Goal: Find contact information: Find contact information

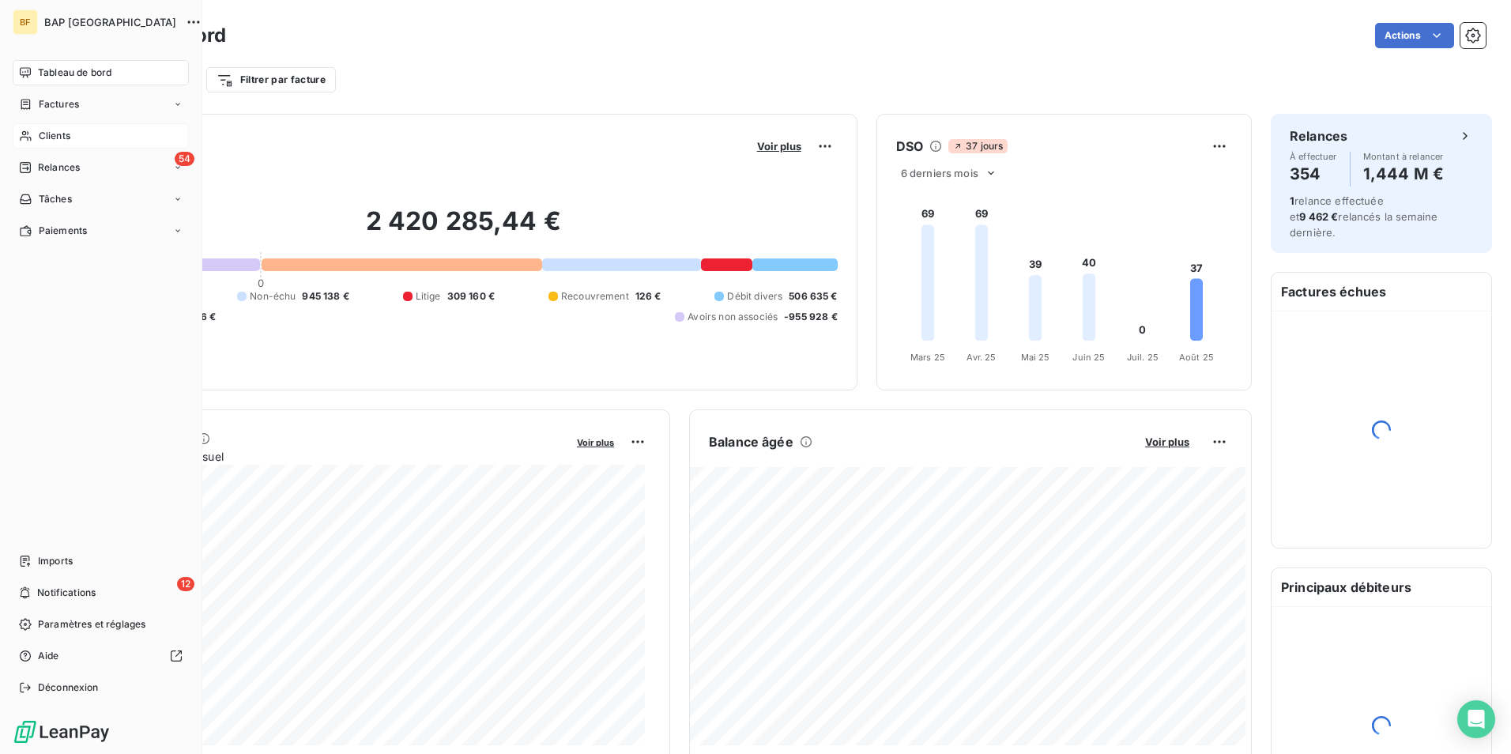
click at [37, 134] on div "Clients" at bounding box center [101, 135] width 176 height 25
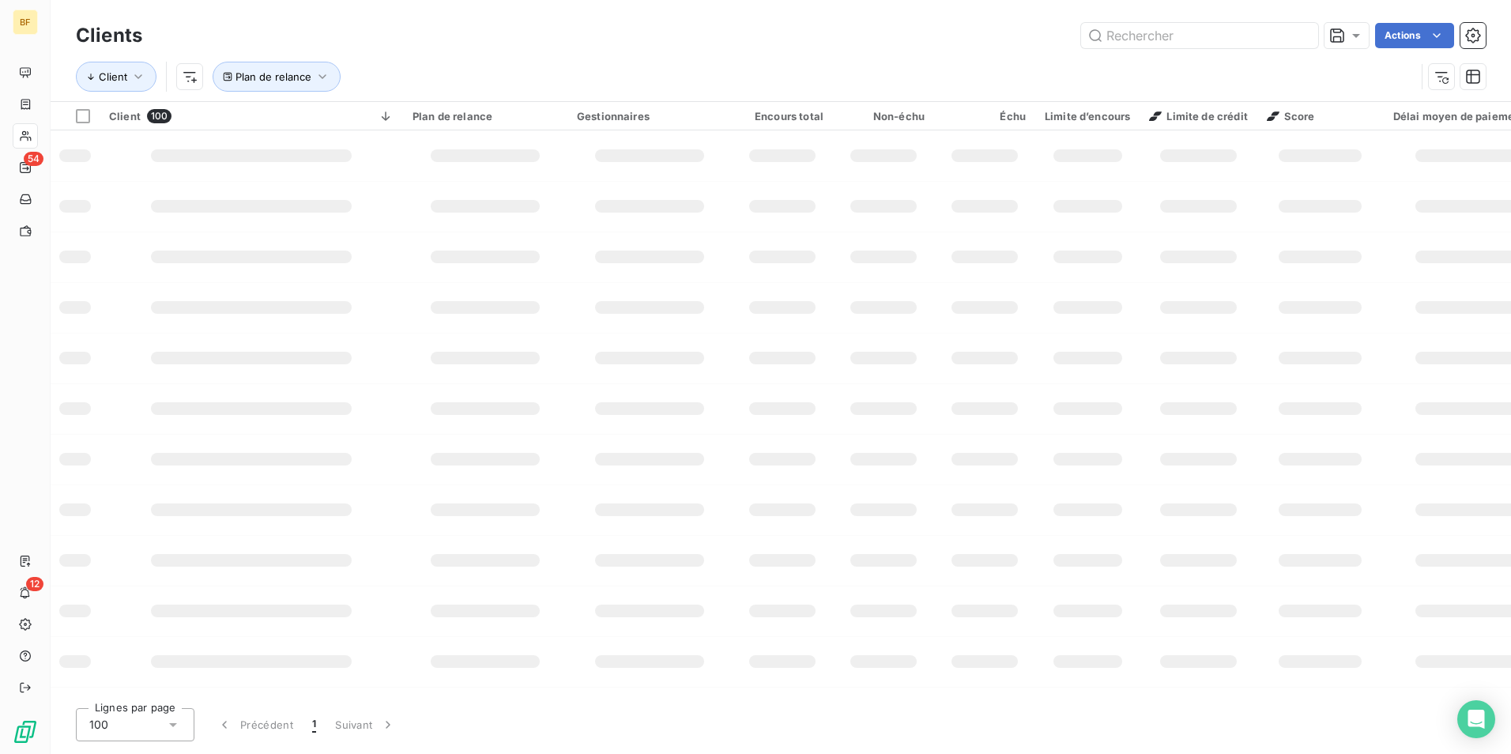
click at [1208, 42] on input "text" at bounding box center [1199, 35] width 237 height 25
type input "BHI"
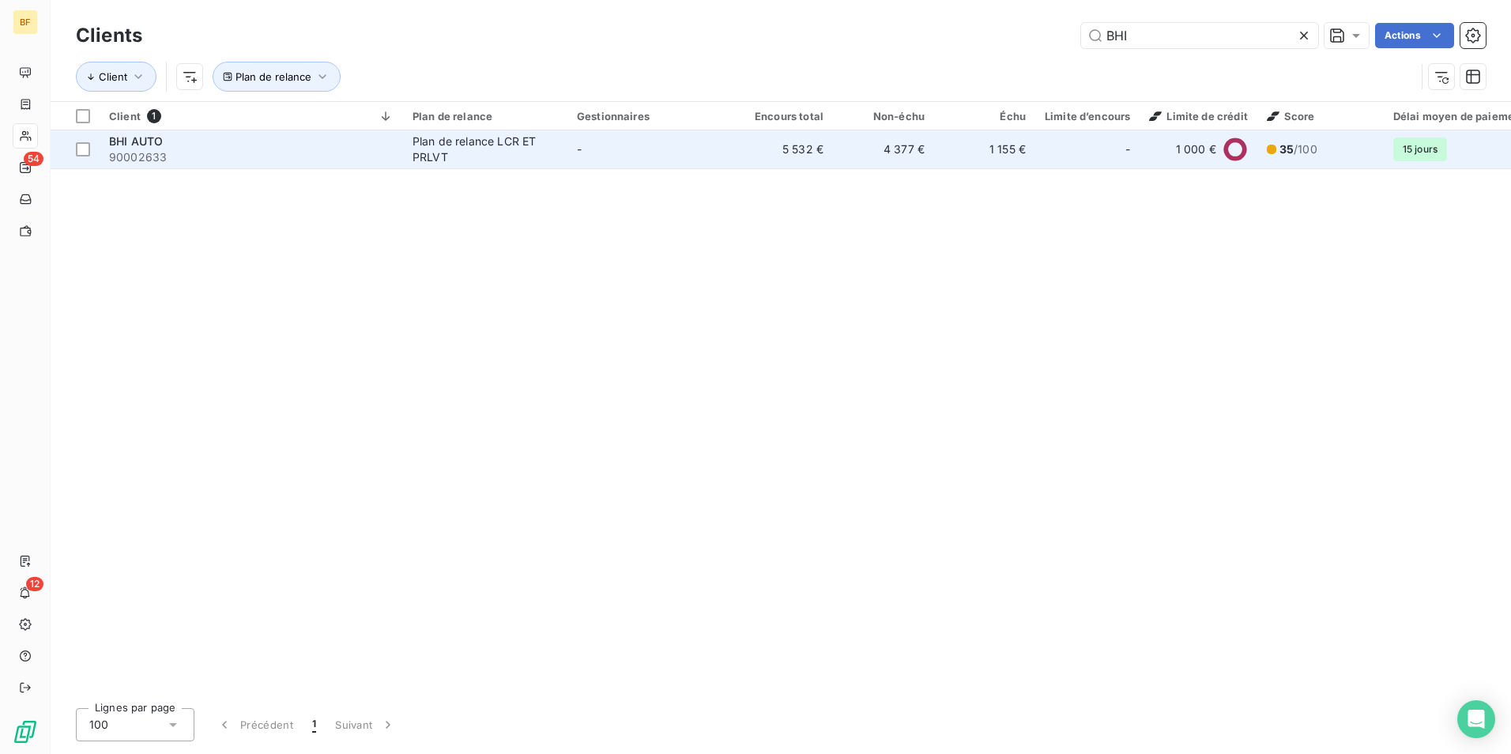
click at [421, 156] on div "Plan de relance LCR ET PRLVT" at bounding box center [485, 150] width 145 height 32
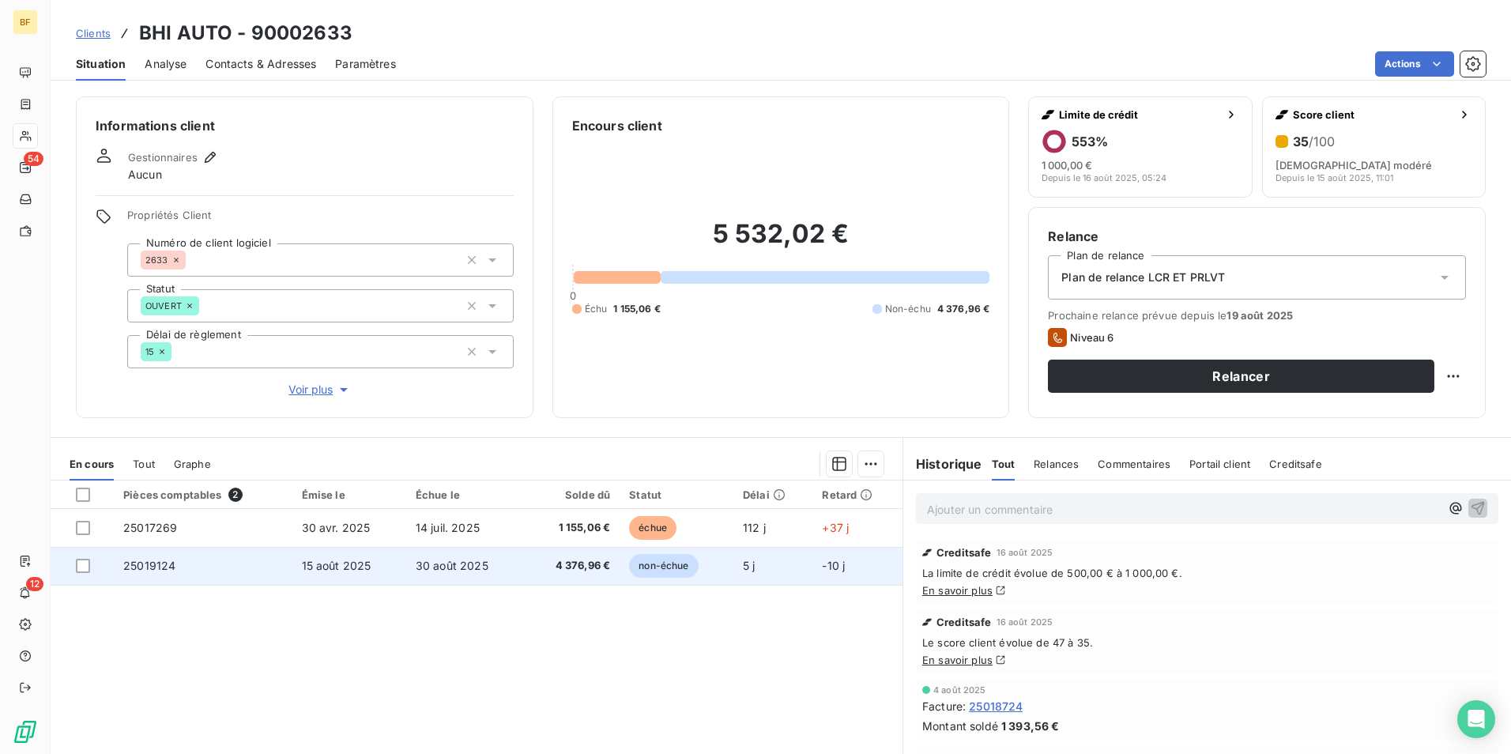
scroll to position [78, 0]
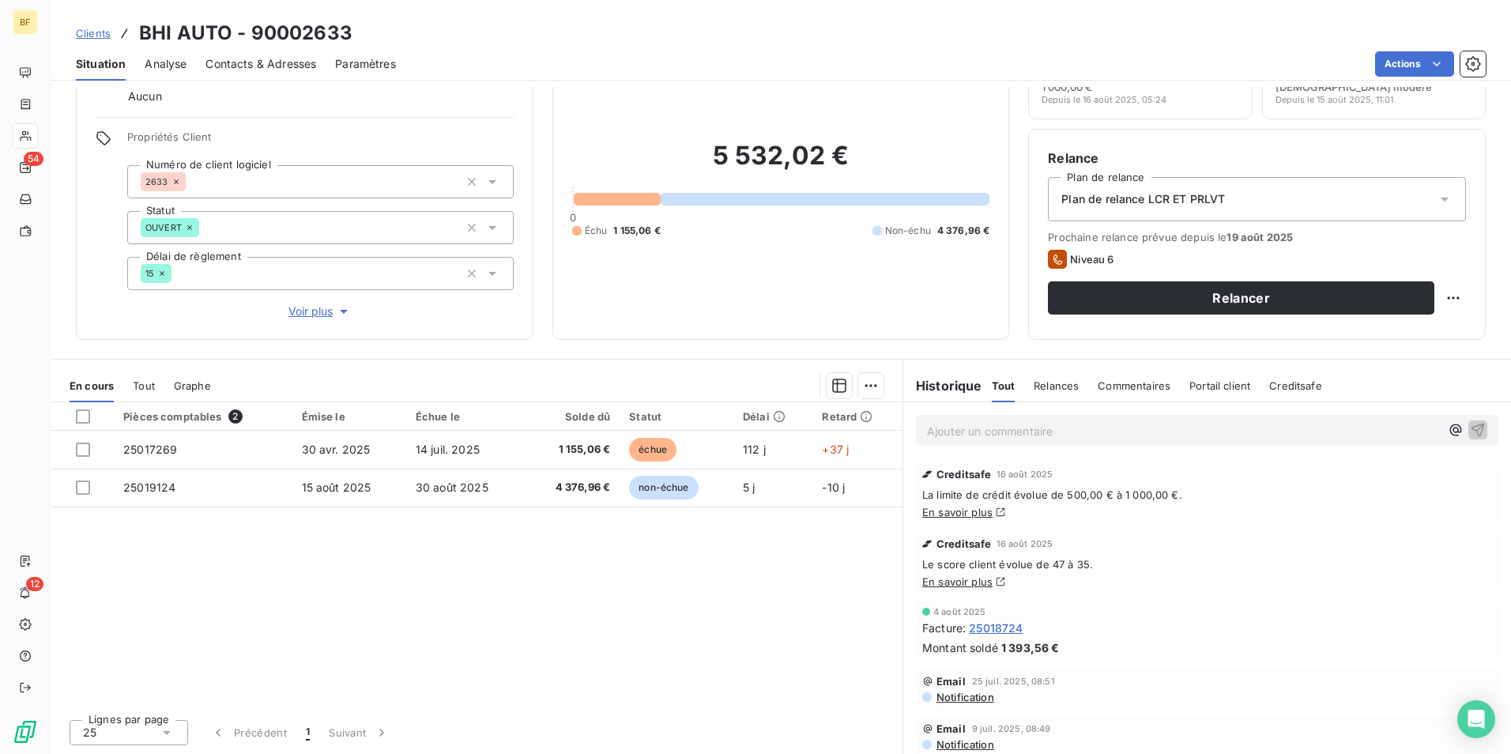
click at [153, 382] on span "Tout" at bounding box center [144, 385] width 22 height 13
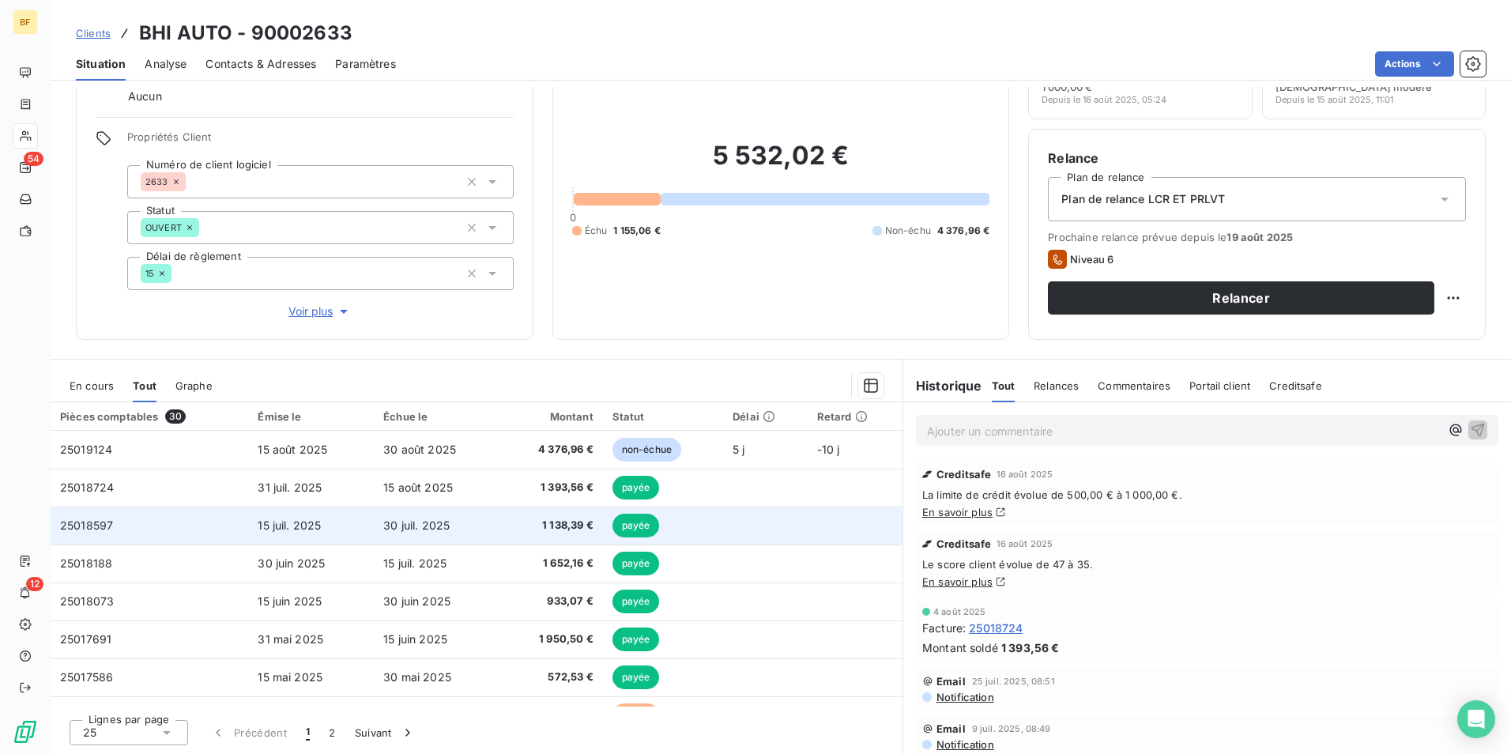
click at [537, 527] on span "1 138,39 €" at bounding box center [551, 526] width 83 height 16
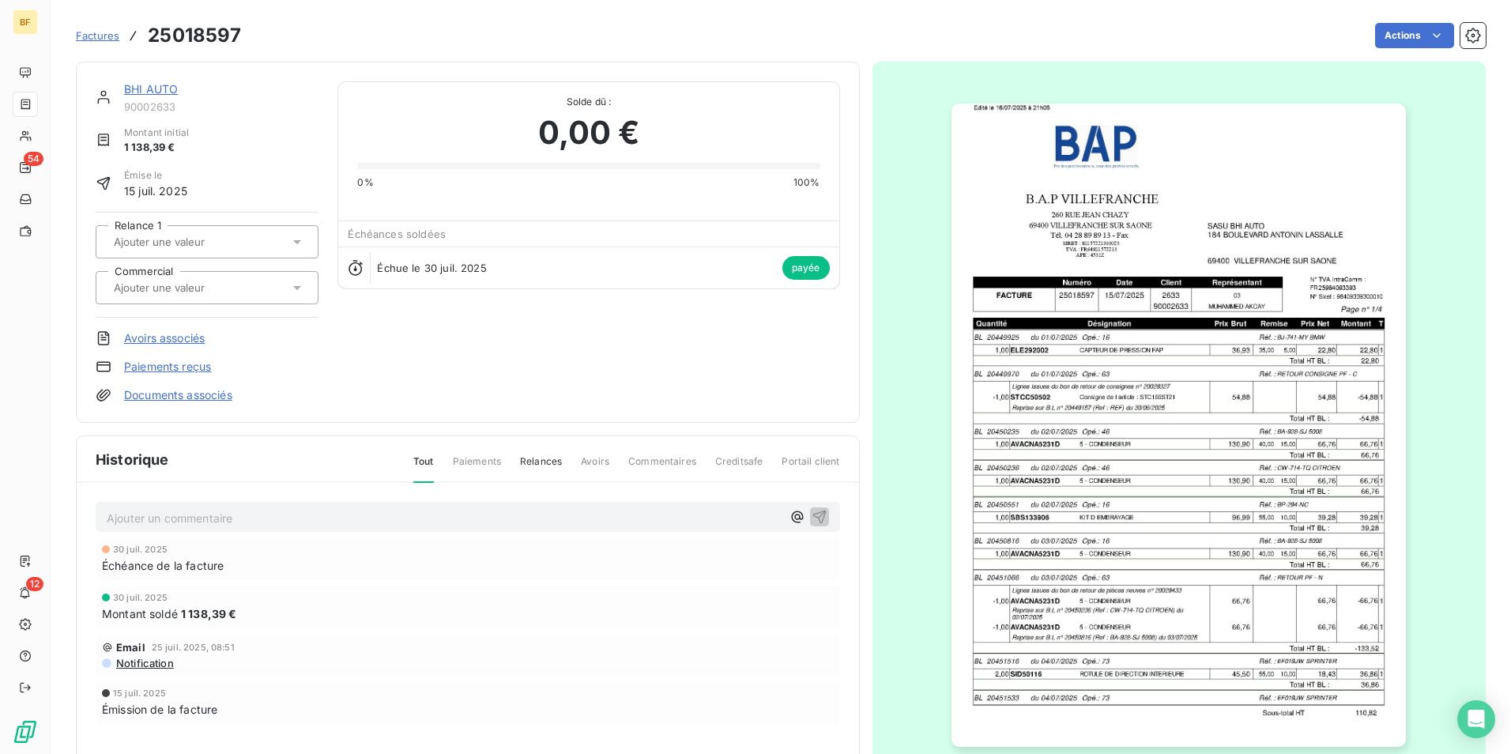
click at [1125, 455] on img "button" at bounding box center [1178, 425] width 454 height 643
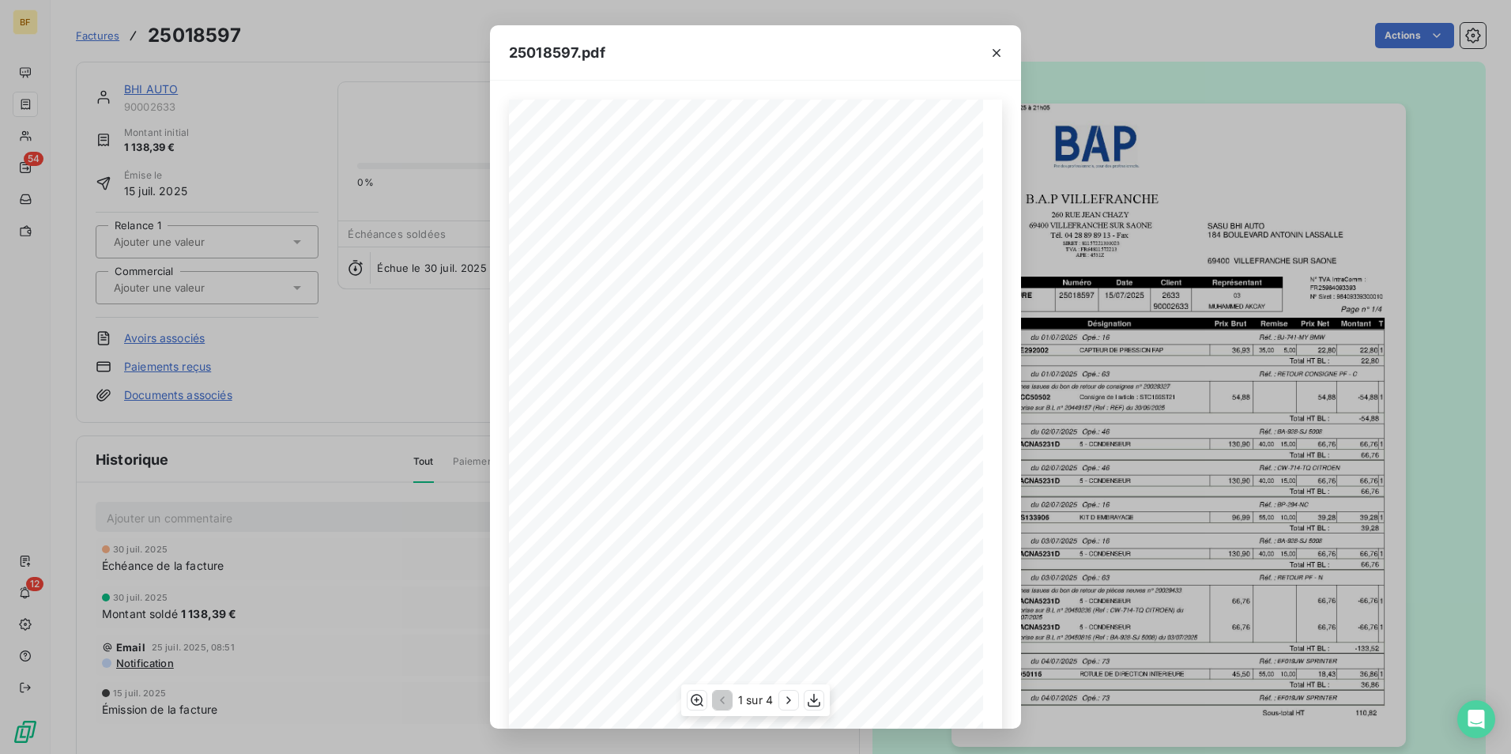
scroll to position [60, 0]
click at [782, 696] on icon "button" at bounding box center [789, 700] width 16 height 16
click at [782, 696] on icon "button" at bounding box center [790, 700] width 16 height 16
click at [782, 697] on icon "button" at bounding box center [790, 700] width 16 height 16
click at [1126, 54] on div "25018597.pdf B.A.P VILLEFRANCHE SASU BHI AUTO [GEOGRAPHIC_DATA][PERSON_NAME][ST…" at bounding box center [755, 377] width 1511 height 754
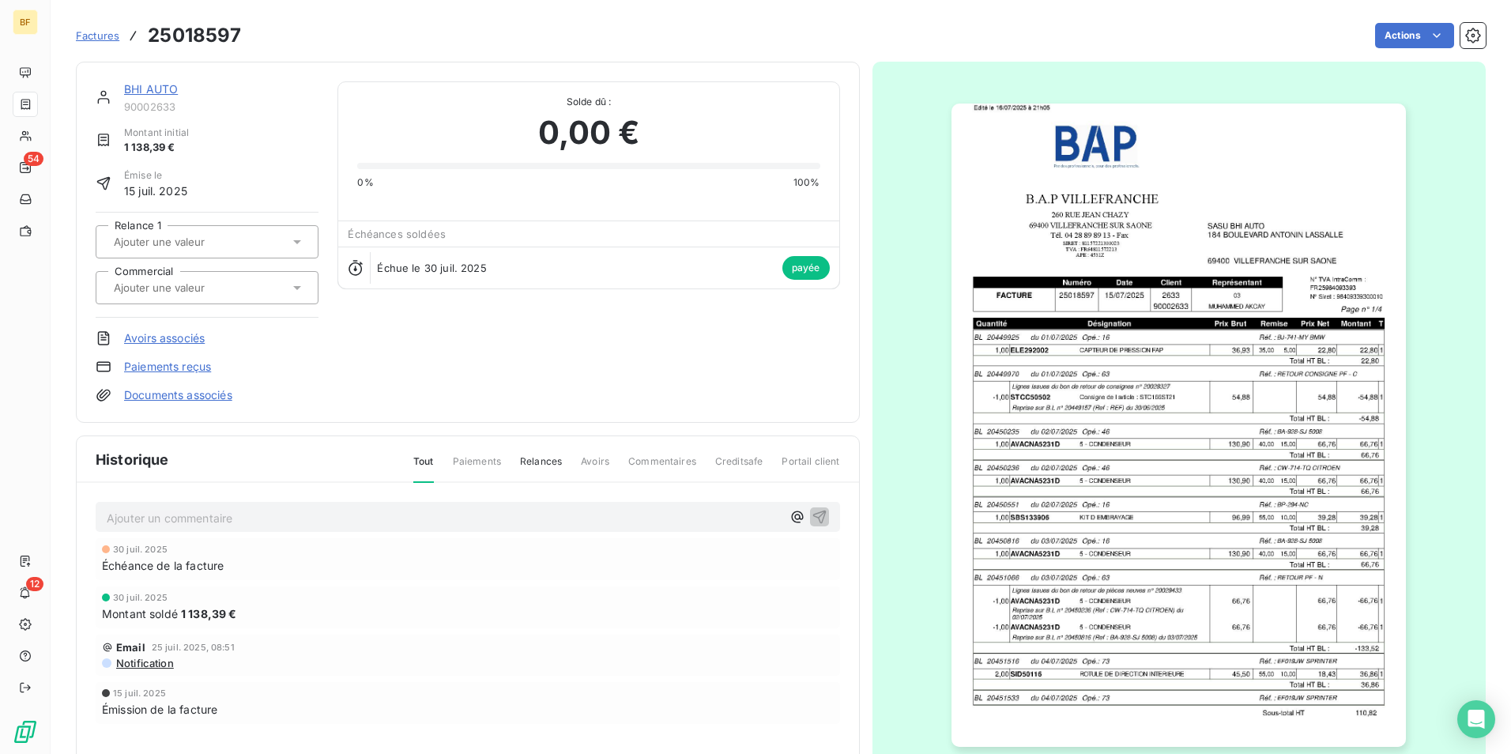
click at [112, 26] on div "Factures 25018597" at bounding box center [158, 35] width 165 height 28
click at [109, 29] on span "Factures" at bounding box center [97, 35] width 43 height 13
click at [99, 40] on span "Factures" at bounding box center [97, 35] width 43 height 13
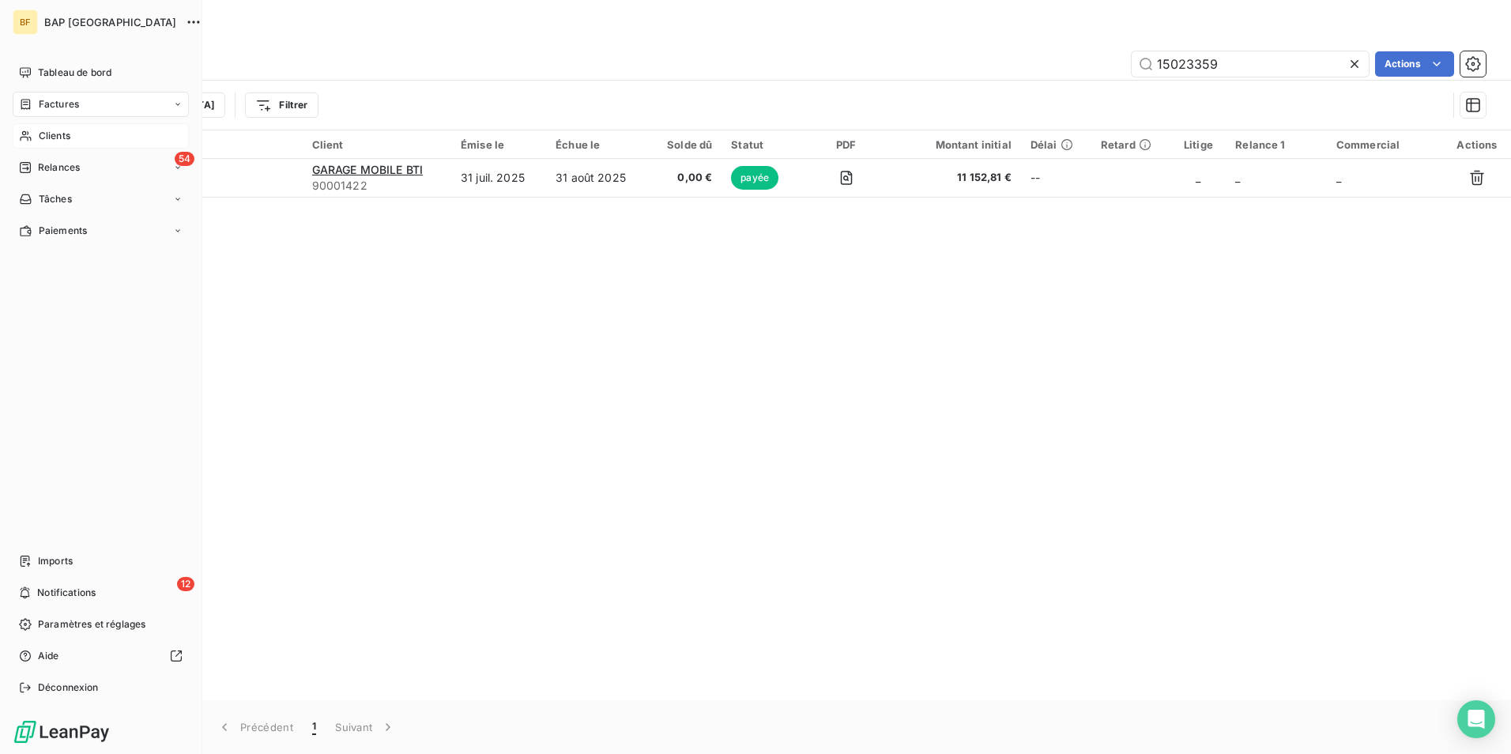
drag, startPoint x: 40, startPoint y: 131, endPoint x: 100, endPoint y: 138, distance: 60.4
click at [40, 131] on span "Clients" at bounding box center [55, 136] width 32 height 14
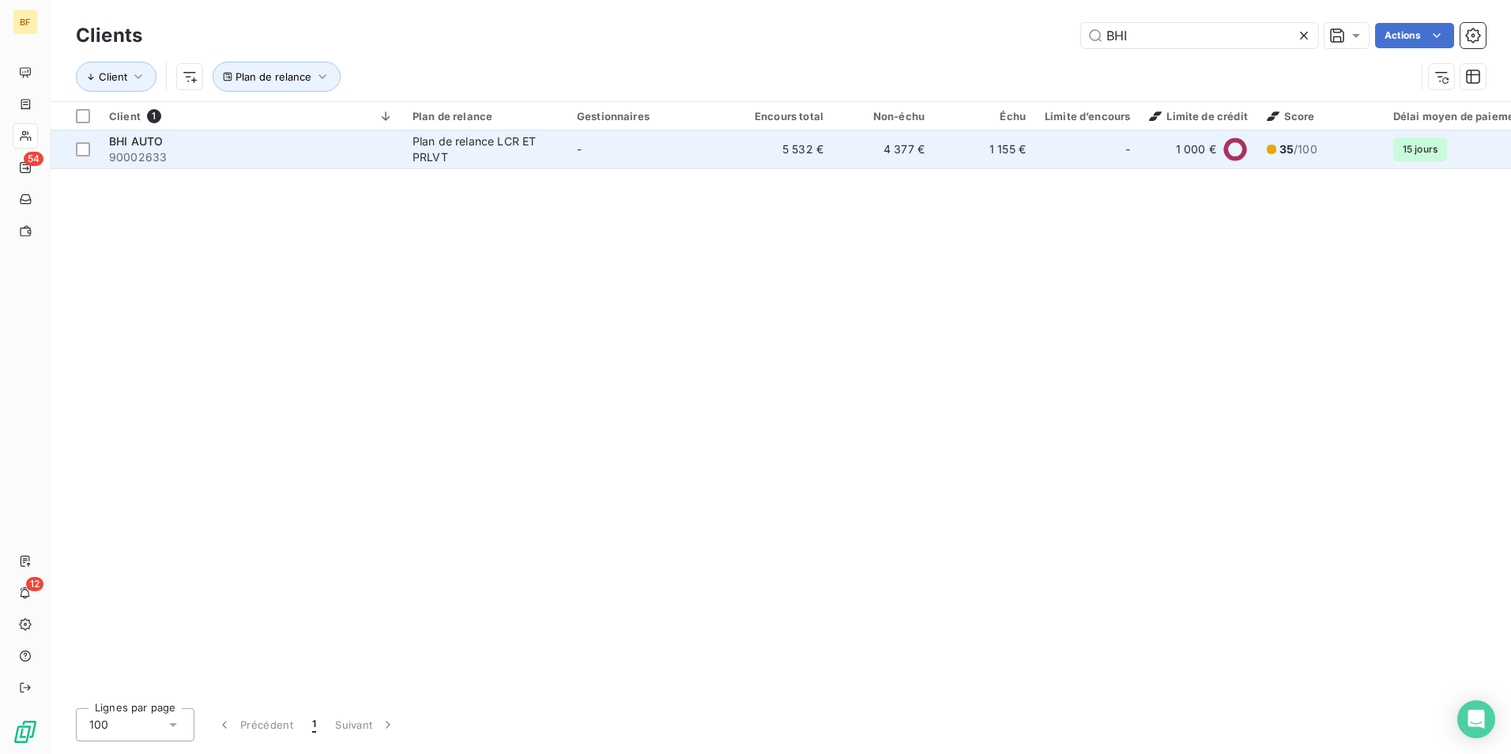
click at [243, 142] on div "BHI AUTO" at bounding box center [251, 142] width 285 height 16
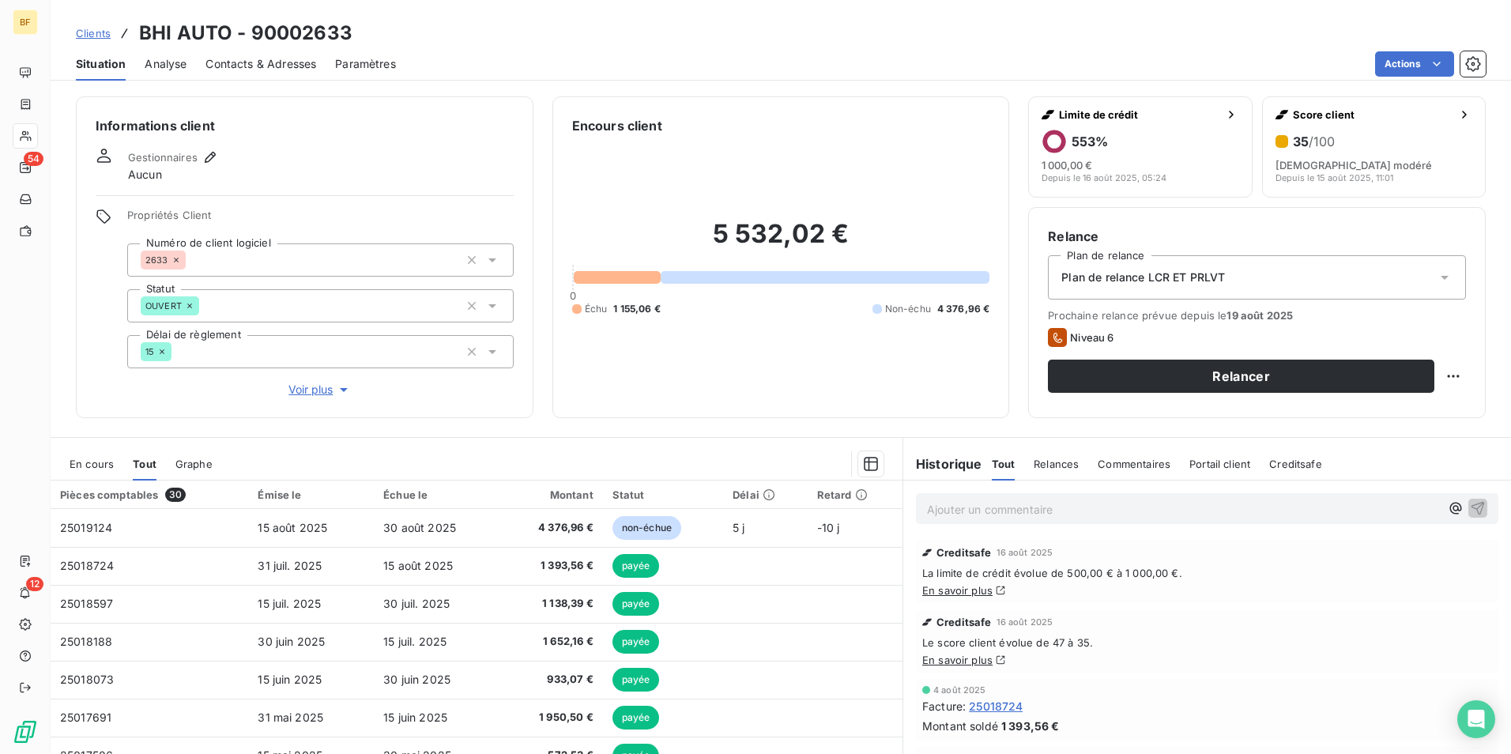
click at [285, 58] on span "Contacts & Adresses" at bounding box center [260, 64] width 111 height 16
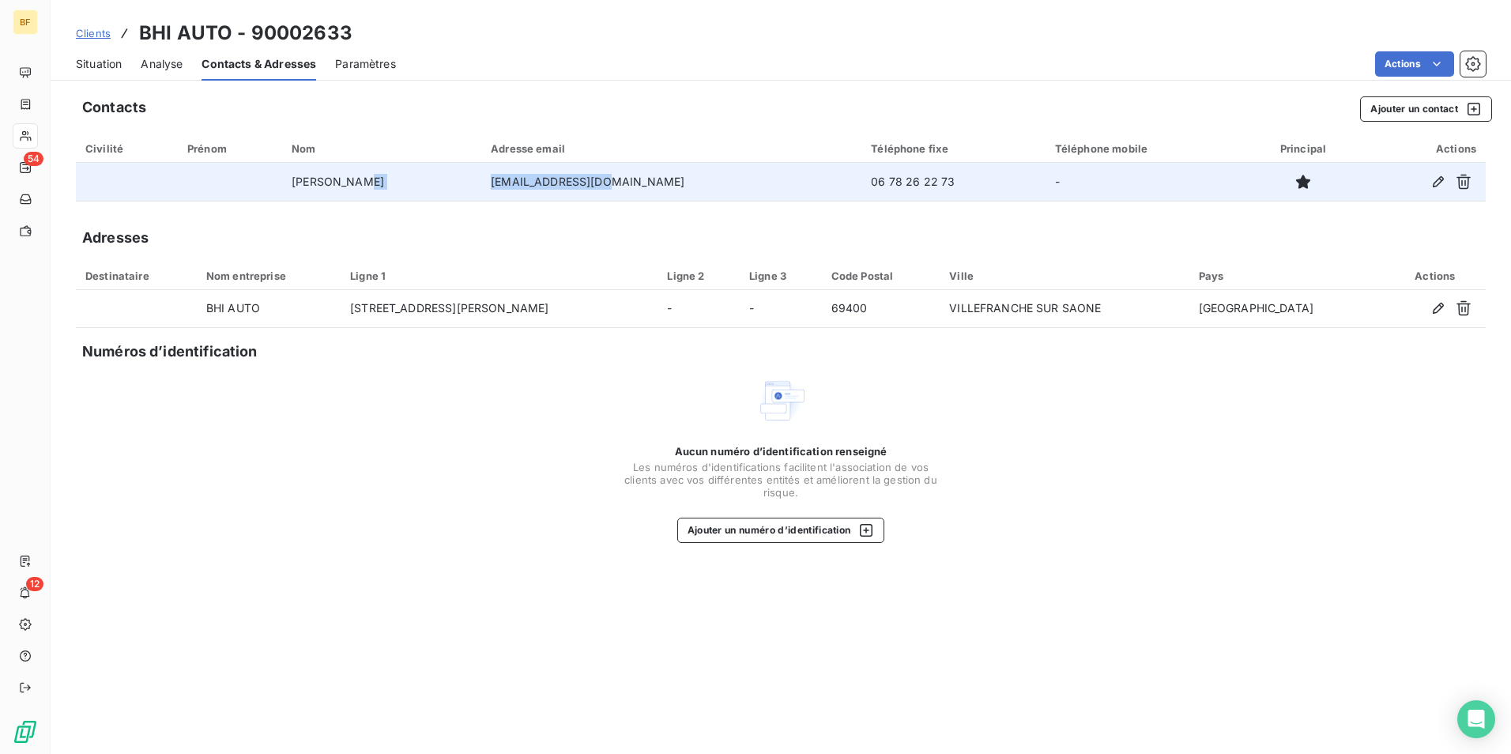
drag, startPoint x: 560, startPoint y: 183, endPoint x: 459, endPoint y: 180, distance: 101.2
click at [459, 181] on tr "H [PERSON_NAME] [EMAIL_ADDRESS][DOMAIN_NAME] 06 78 26 22 73 -" at bounding box center [781, 182] width 1410 height 38
copy tr "[EMAIL_ADDRESS][DOMAIN_NAME]"
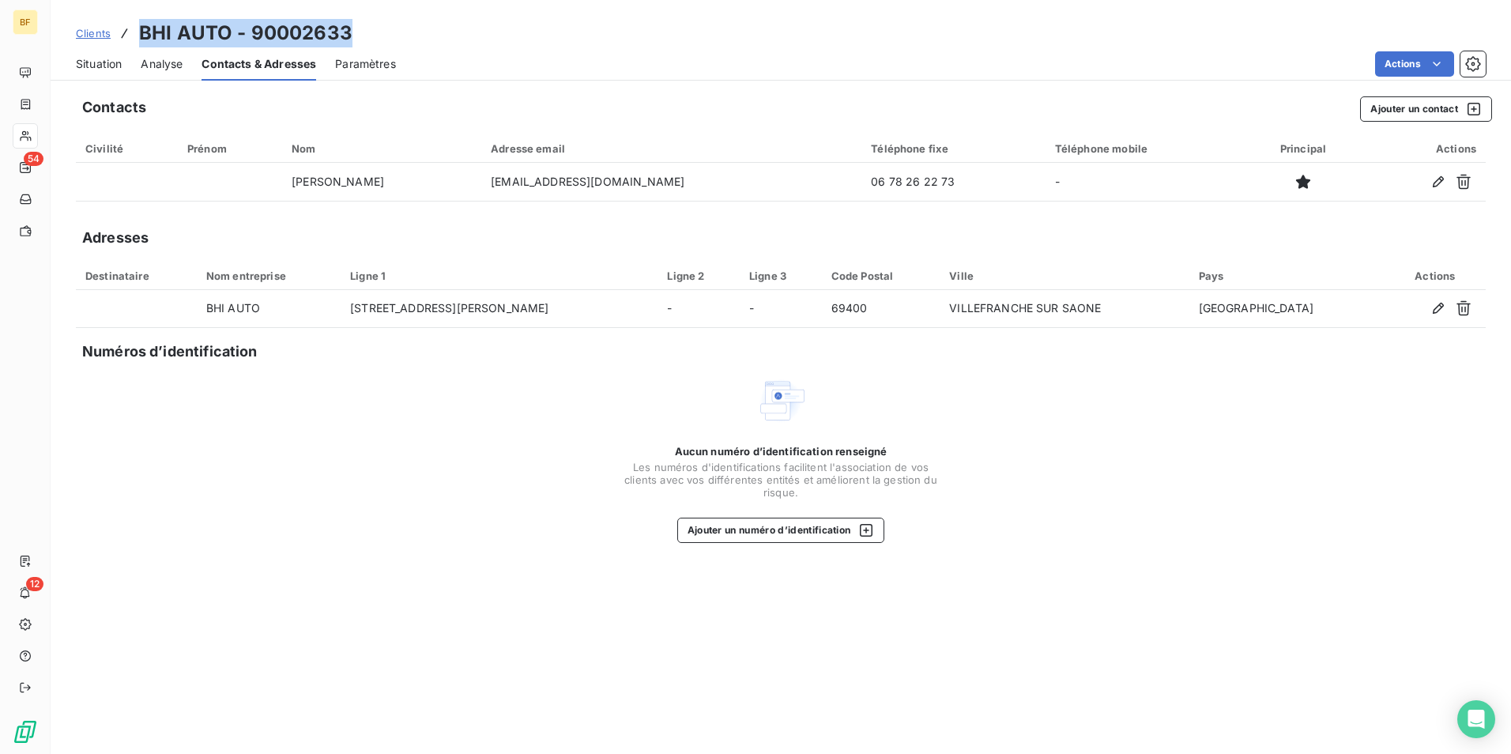
drag, startPoint x: 376, startPoint y: 21, endPoint x: 142, endPoint y: 23, distance: 233.9
click at [142, 23] on div "Clients BHI AUTO - 90002633" at bounding box center [781, 33] width 1460 height 28
copy h3 "BHI AUTO - 90002633"
